Goal: Find specific page/section: Find specific page/section

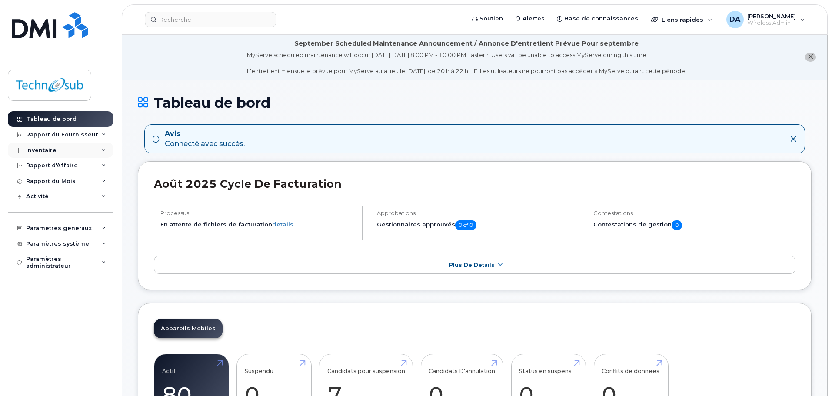
click at [67, 150] on div "Inventaire" at bounding box center [60, 151] width 105 height 16
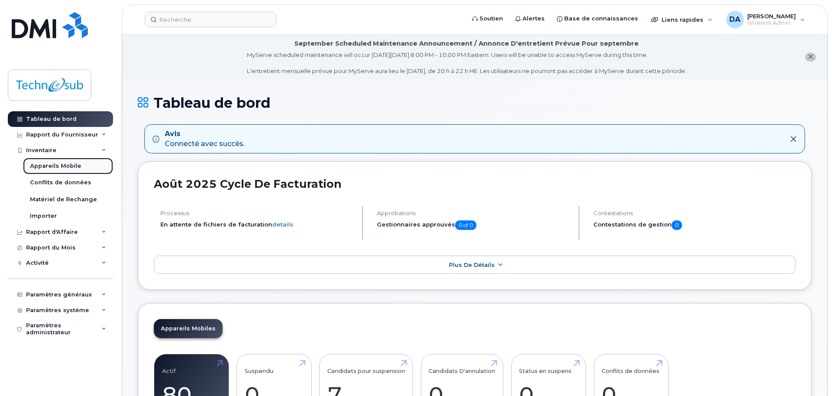
click at [63, 163] on div "Appareils Mobile" at bounding box center [55, 166] width 51 height 8
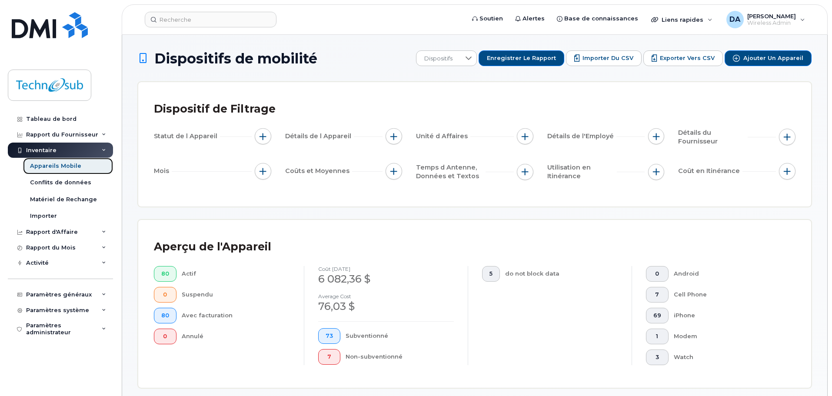
scroll to position [261, 0]
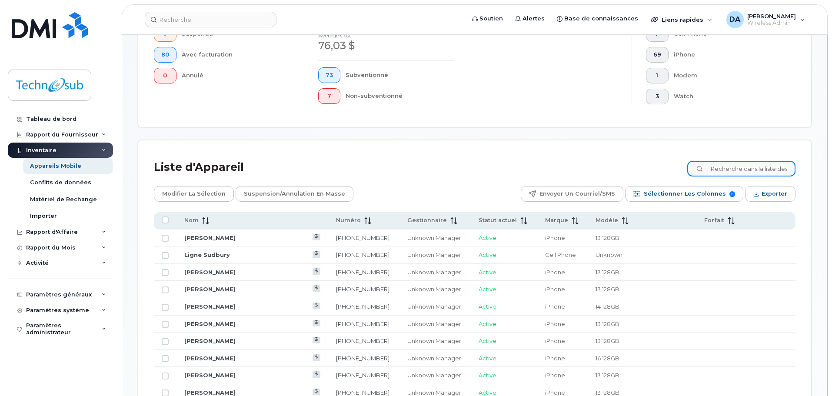
click at [723, 168] on input at bounding box center [741, 169] width 108 height 16
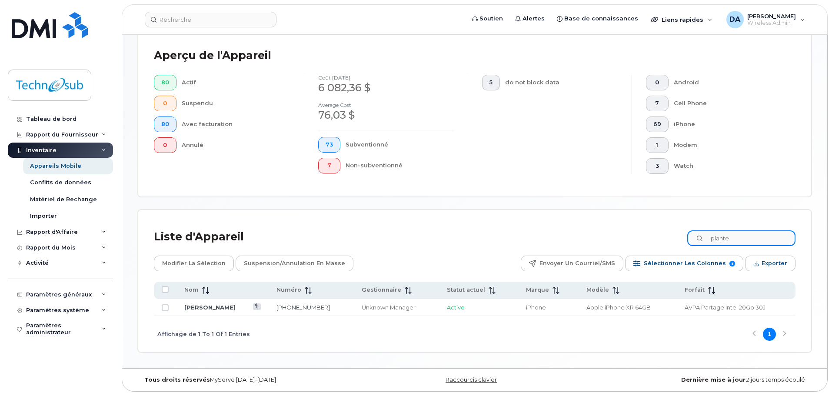
scroll to position [191, 0]
type input "plante"
click at [210, 309] on link "Stephane Plante" at bounding box center [209, 307] width 51 height 7
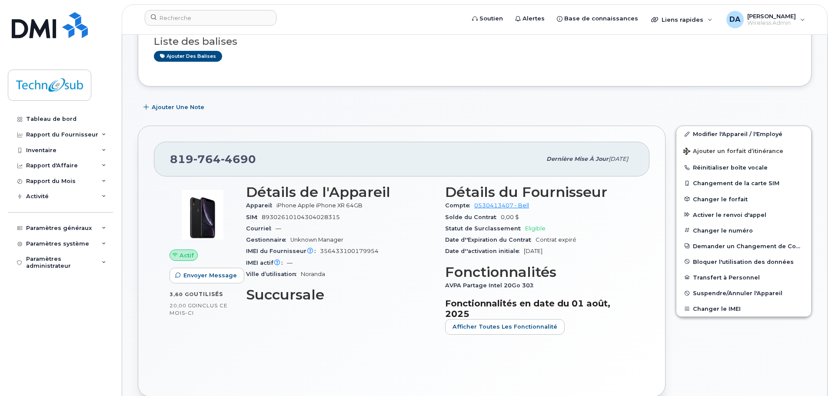
scroll to position [80, 0]
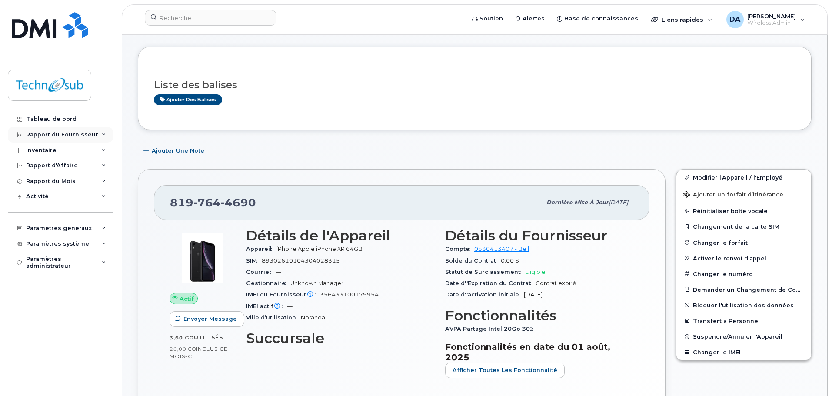
click at [81, 133] on div "Rapport du Fournisseur" at bounding box center [62, 134] width 72 height 7
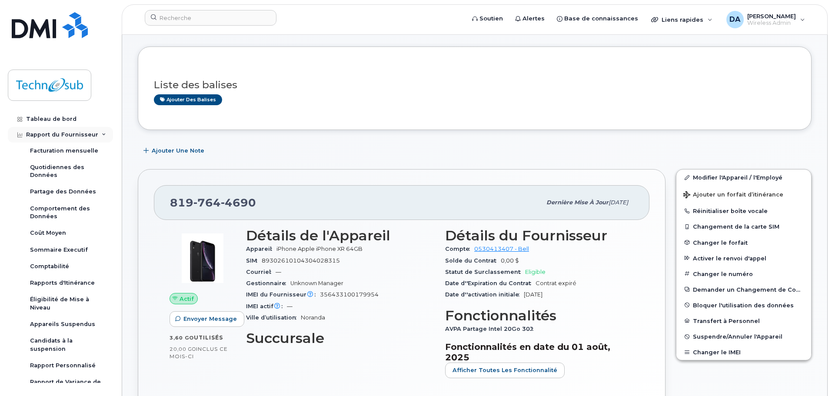
click at [78, 140] on div "Rapport du Fournisseur" at bounding box center [60, 135] width 105 height 16
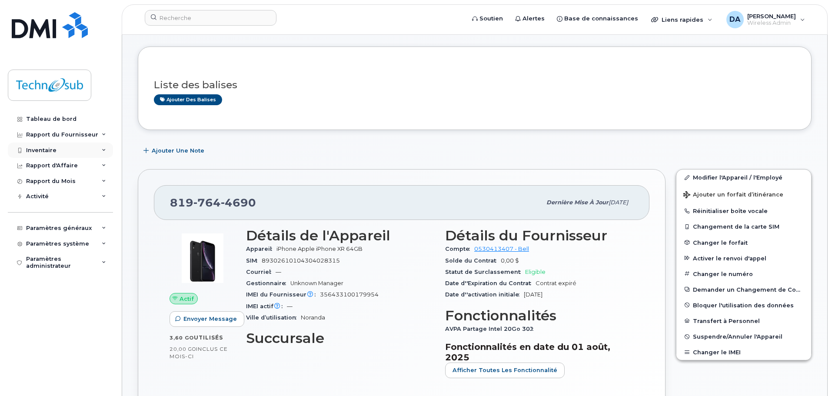
click at [77, 152] on div "Inventaire" at bounding box center [60, 151] width 105 height 16
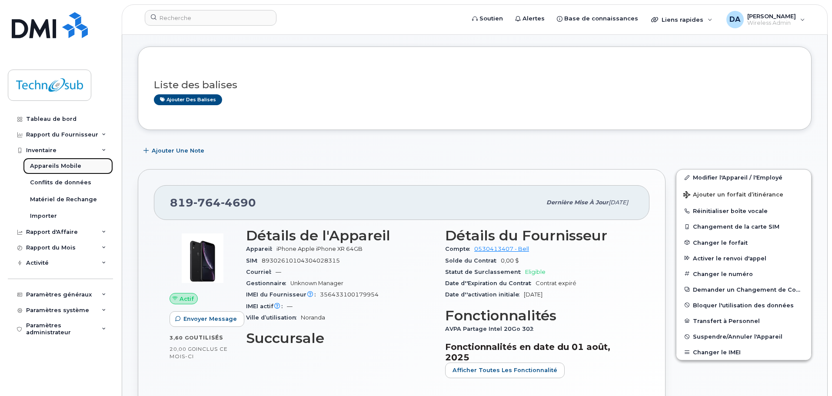
click at [69, 167] on div "Appareils Mobile" at bounding box center [55, 166] width 51 height 8
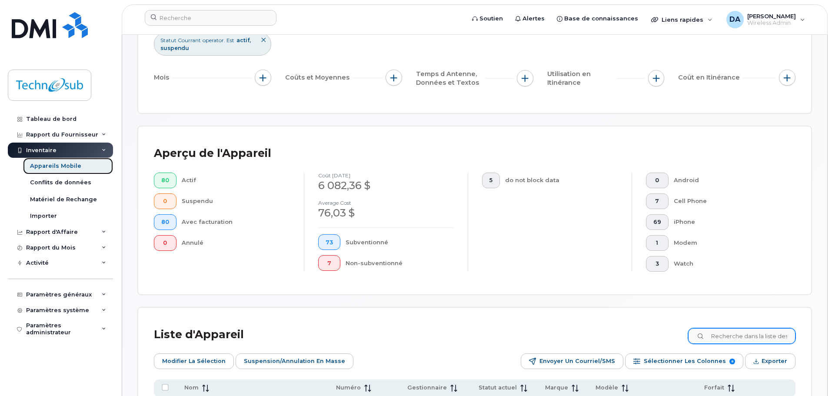
scroll to position [217, 0]
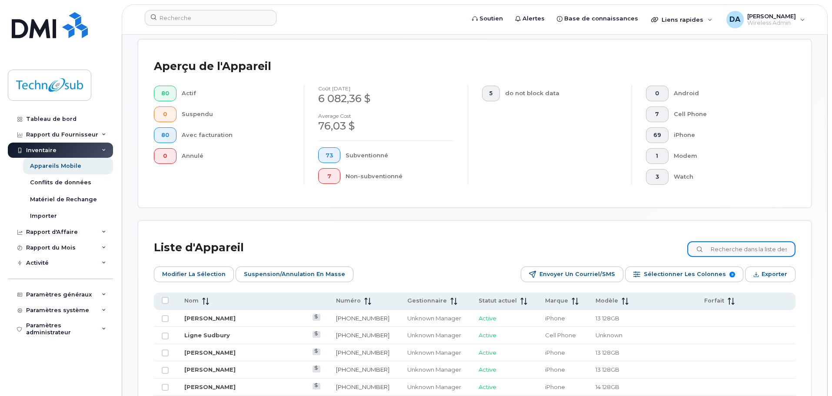
click at [738, 249] on input at bounding box center [741, 249] width 108 height 16
type input "provench"
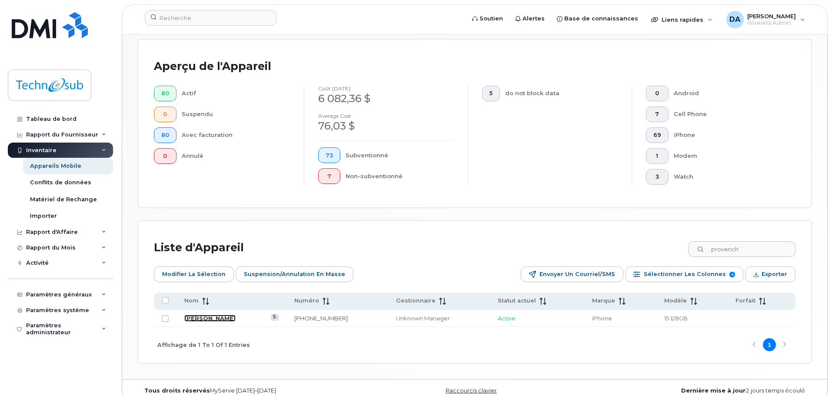
click at [236, 317] on link "[PERSON_NAME]" at bounding box center [209, 318] width 51 height 7
